Goal: Find contact information

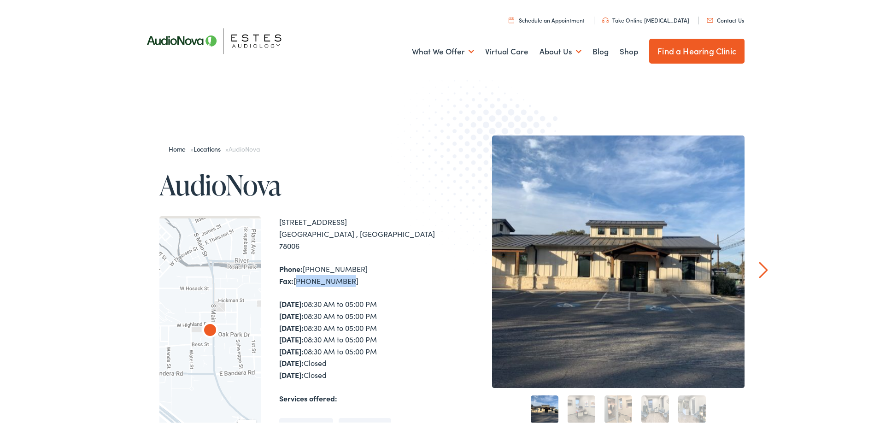
drag, startPoint x: 339, startPoint y: 266, endPoint x: 293, endPoint y: 266, distance: 45.6
click at [293, 266] on div "Phone: [PHONE_NUMBER] Fax: [PHONE_NUMBER]" at bounding box center [359, 272] width 161 height 23
copy div "[PHONE_NUMBER]"
click at [205, 145] on link "Locations" at bounding box center [210, 146] width 32 height 9
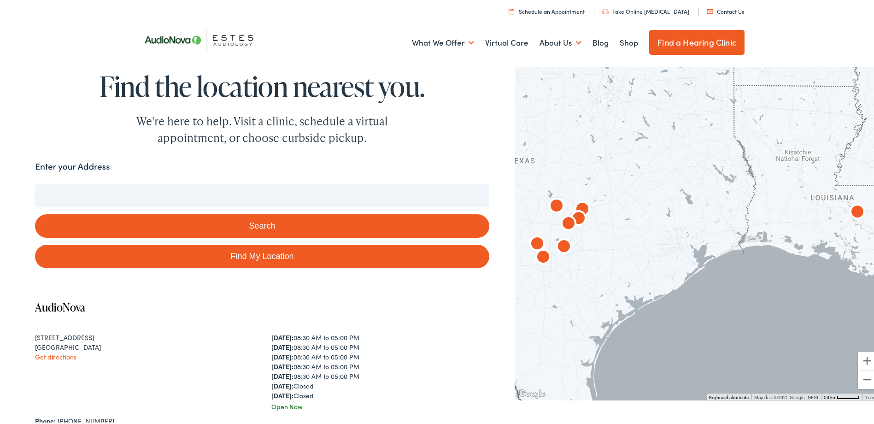
click at [560, 246] on img "AudioNova" at bounding box center [564, 246] width 22 height 22
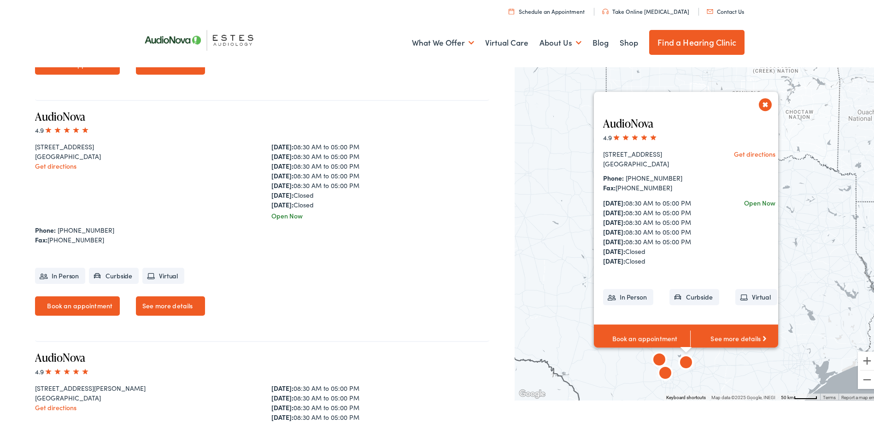
scroll to position [1413, 0]
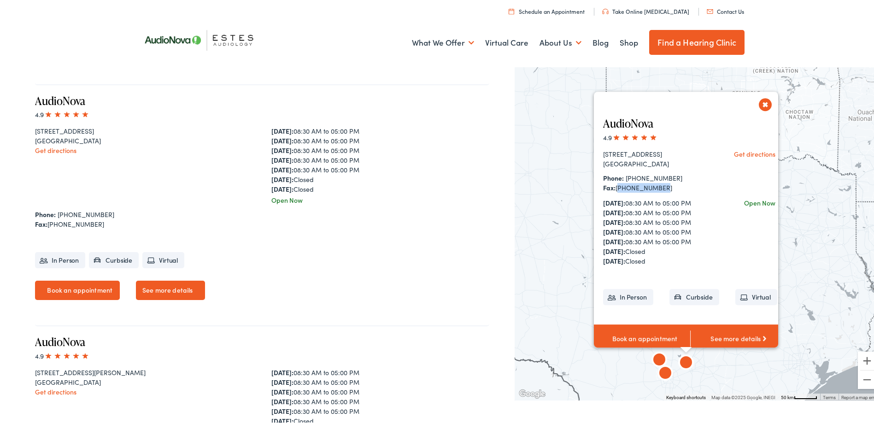
drag, startPoint x: 654, startPoint y: 185, endPoint x: 611, endPoint y: 186, distance: 42.8
click at [611, 186] on div "Fax: [PHONE_NUMBER]" at bounding box center [655, 186] width 105 height 10
copy div "[PHONE_NUMBER]"
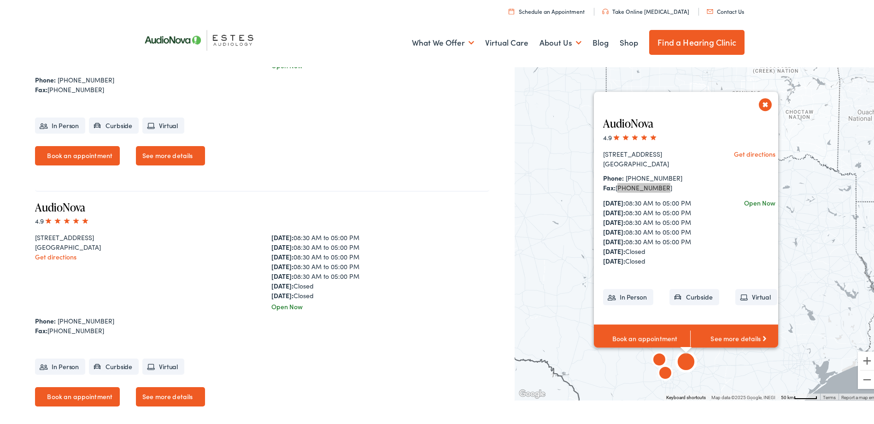
scroll to position [1137, 0]
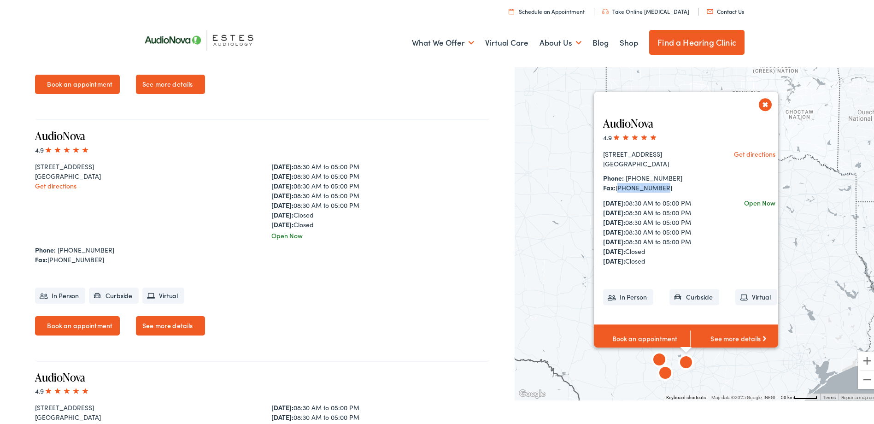
click at [757, 102] on button "Close" at bounding box center [765, 102] width 16 height 16
